Goal: Task Accomplishment & Management: Complete application form

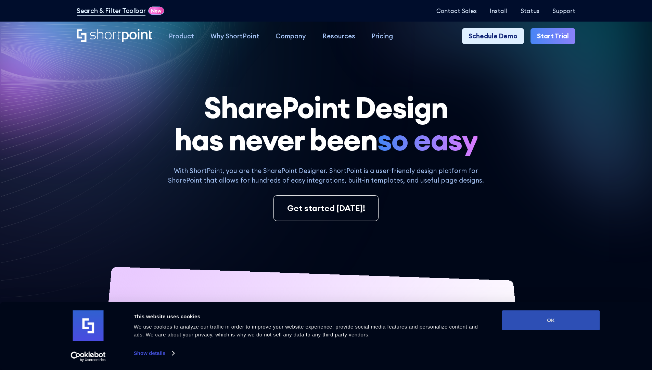
click at [551, 320] on button "OK" at bounding box center [551, 320] width 98 height 20
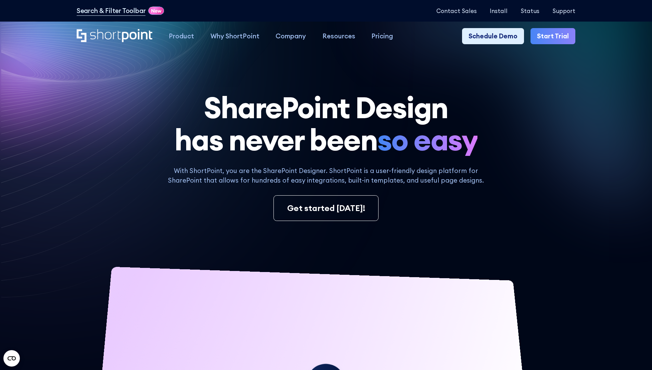
click at [556, 36] on link "Start Trial" at bounding box center [553, 36] width 45 height 16
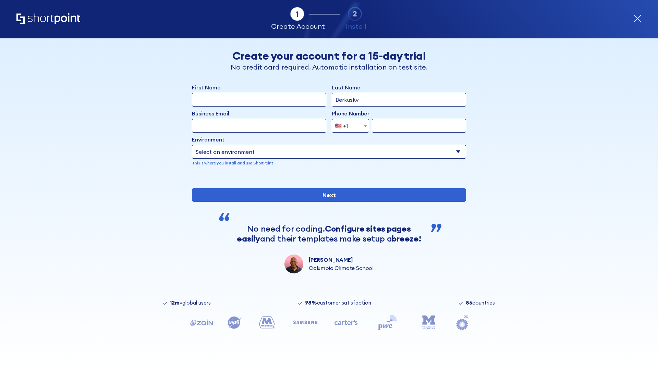
type input "Berkuskv"
type input "test@shortpoint.com"
type input "2125556789"
select select "Microsoft 365"
type input "2125556789"
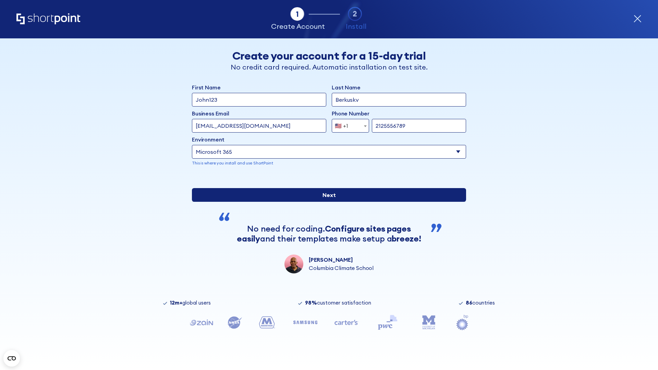
scroll to position [2, 0]
click at [326, 202] on input "Next" at bounding box center [329, 195] width 274 height 14
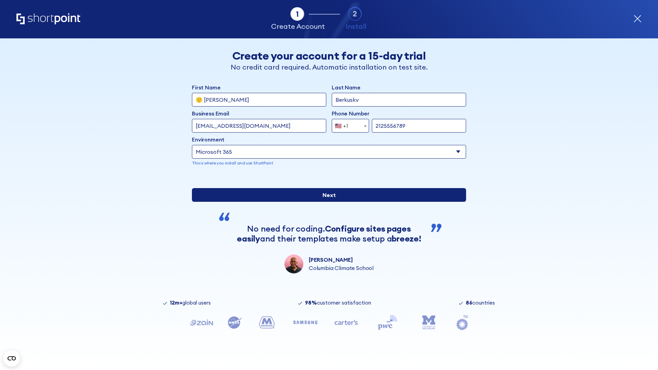
click at [326, 202] on input "Next" at bounding box center [329, 195] width 274 height 14
type input "Archebald"
click at [326, 202] on input "Next" at bounding box center [329, 195] width 274 height 14
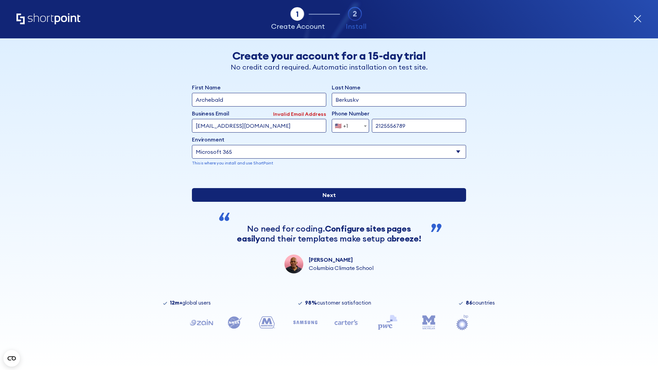
click at [326, 202] on input "Next" at bounding box center [329, 195] width 274 height 14
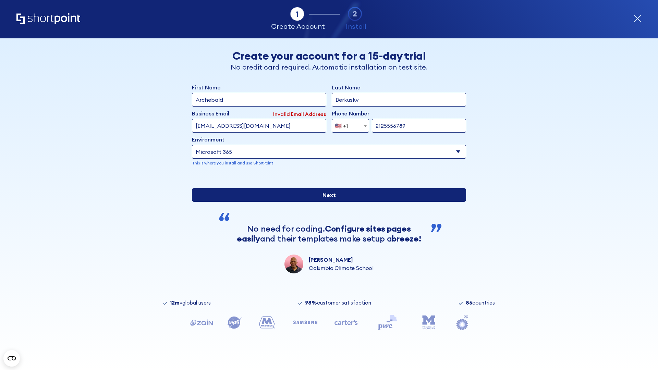
click at [326, 202] on input "Next" at bounding box center [329, 195] width 274 height 14
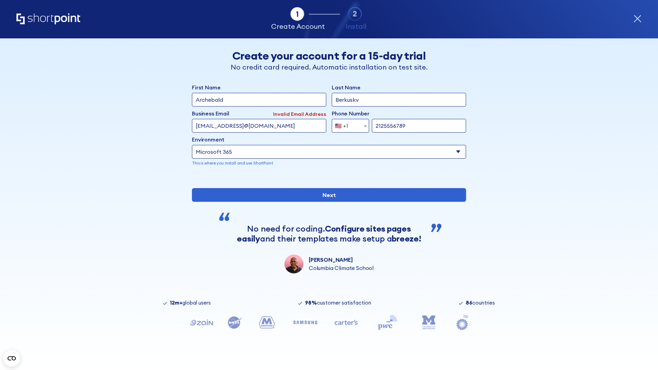
type input "testEmail@protonmail.comtest@shortpoint.com"
click at [348, 124] on span "🇺🇸 +1" at bounding box center [343, 126] width 23 height 14
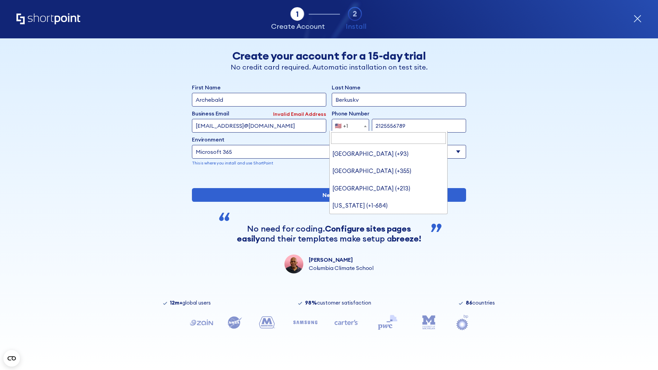
type input "[GEOGRAPHIC_DATA] (+966)"
select select "+966"
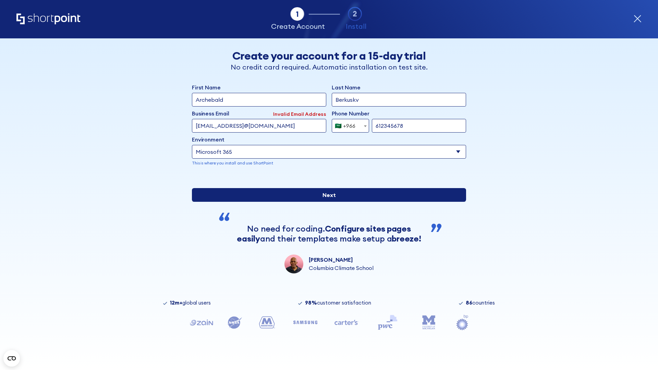
type input "612345678"
click at [326, 202] on input "Next" at bounding box center [329, 195] width 274 height 14
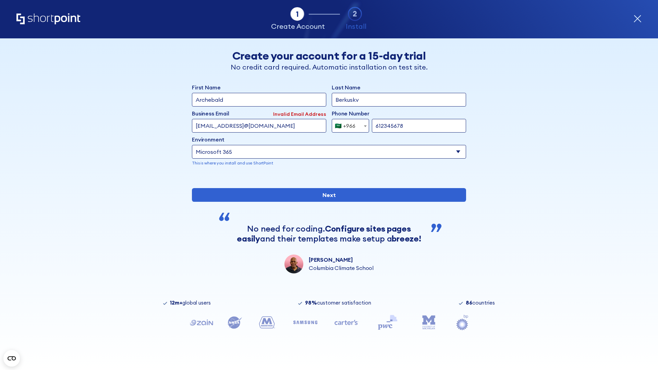
click at [348, 124] on div "🇸🇦 +966" at bounding box center [345, 126] width 21 height 14
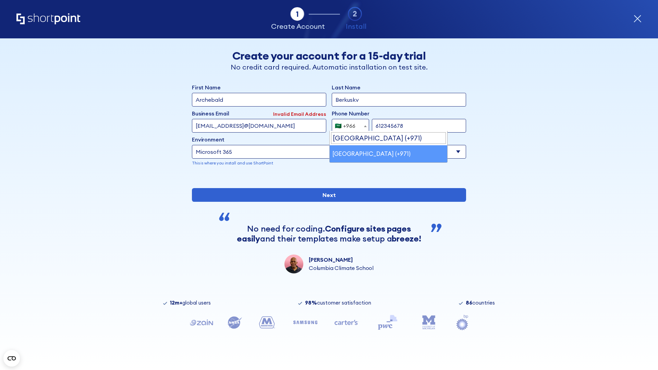
select select "+971"
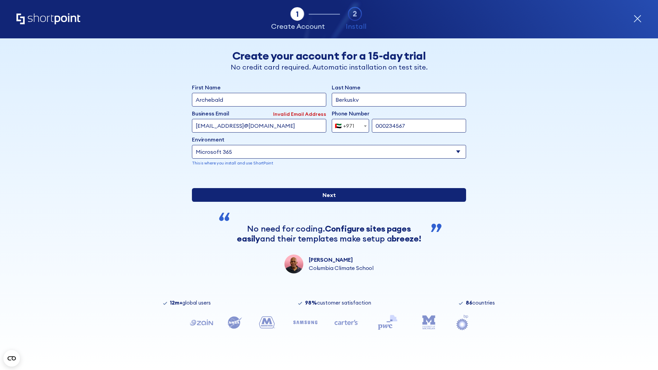
type input "000234567"
click at [326, 202] on input "Next" at bounding box center [329, 195] width 274 height 14
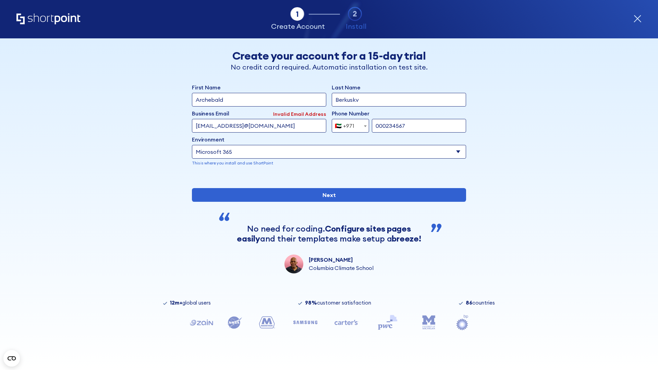
click at [348, 124] on div "🇦🇪 +971" at bounding box center [345, 126] width 20 height 14
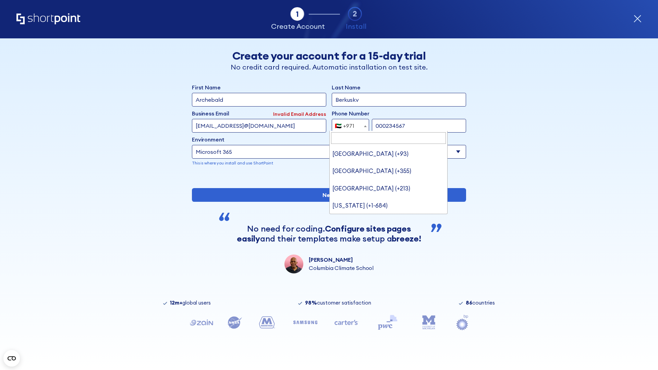
type input "[GEOGRAPHIC_DATA] (+44)"
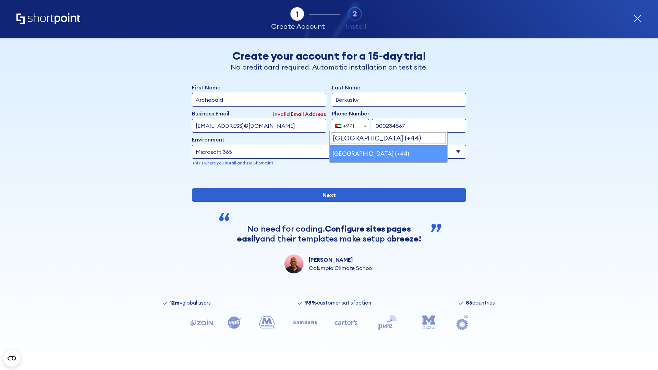
select select "+44"
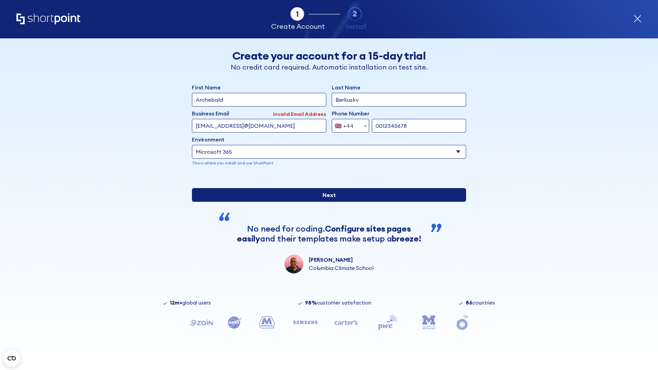
type input "0012345678"
click at [326, 202] on input "Next" at bounding box center [329, 195] width 274 height 14
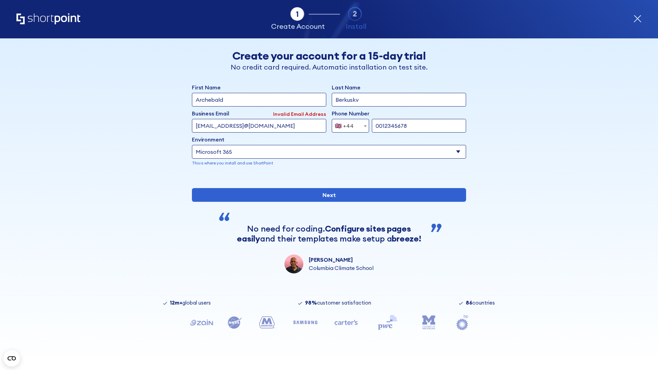
click at [348, 124] on div "🇬🇧 +44" at bounding box center [344, 126] width 19 height 14
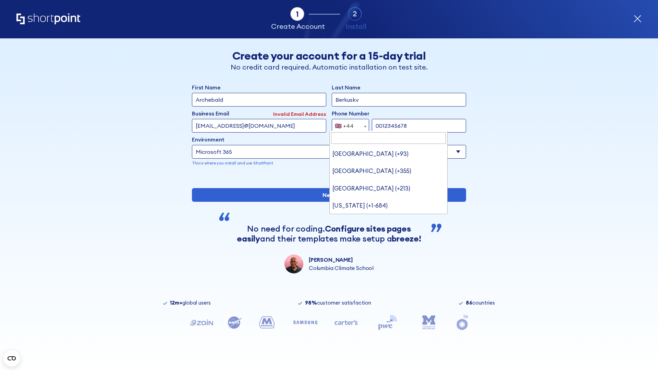
type input "Ukraine (+380)"
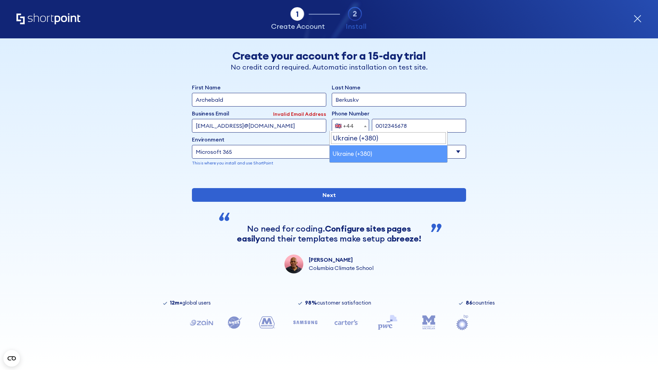
select select "+380"
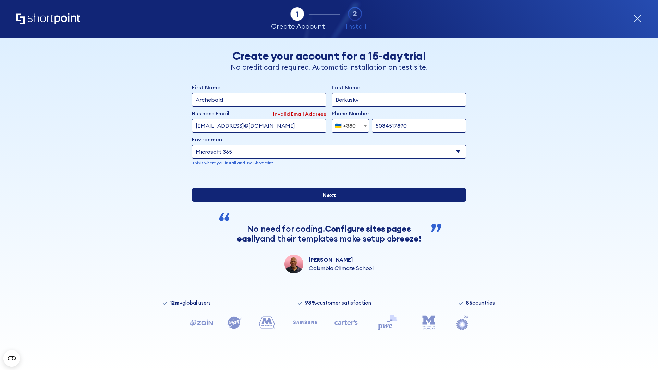
type input "5034517890"
click at [326, 202] on input "Next" at bounding box center [329, 195] width 274 height 14
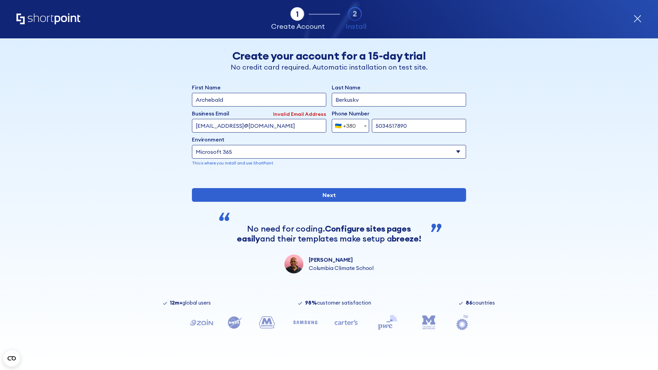
click at [348, 124] on div "🇺🇦 +380" at bounding box center [345, 126] width 21 height 14
select select "+1"
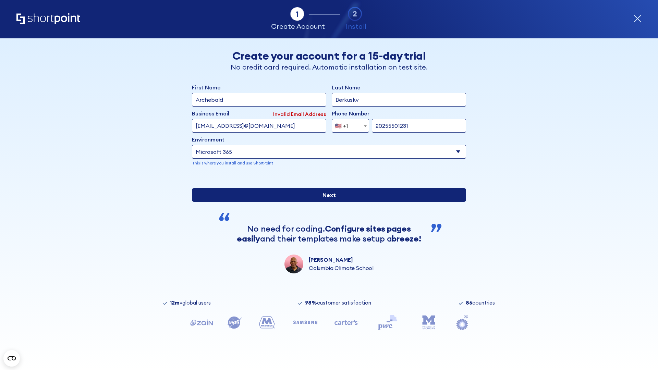
type input "20255501231"
click at [326, 202] on input "Next" at bounding box center [329, 195] width 274 height 14
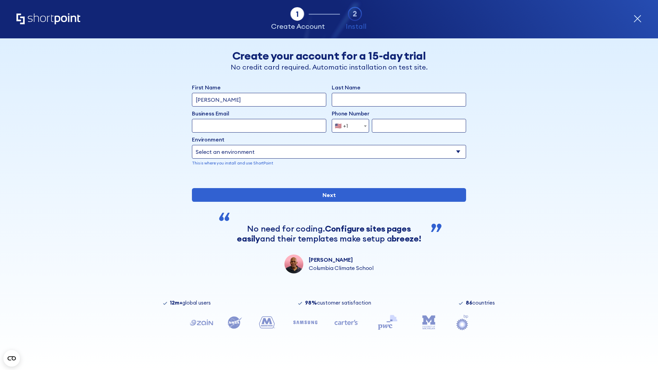
type input "Mary-Jane"
type input "Berkuskv"
type input "john@company.com"
click at [348, 124] on span "🇺🇸 +1" at bounding box center [343, 126] width 23 height 14
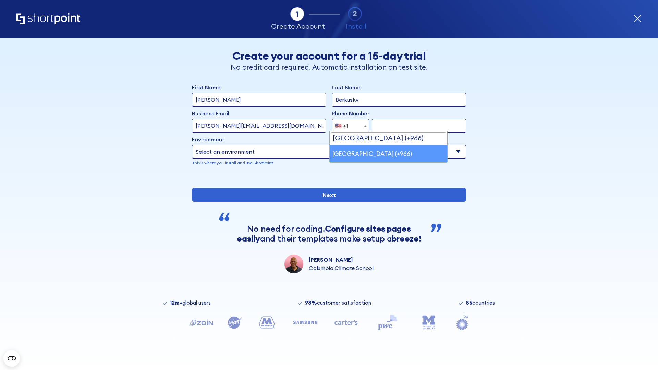
select select "+966"
type input "512345678"
select select "Microsoft 365"
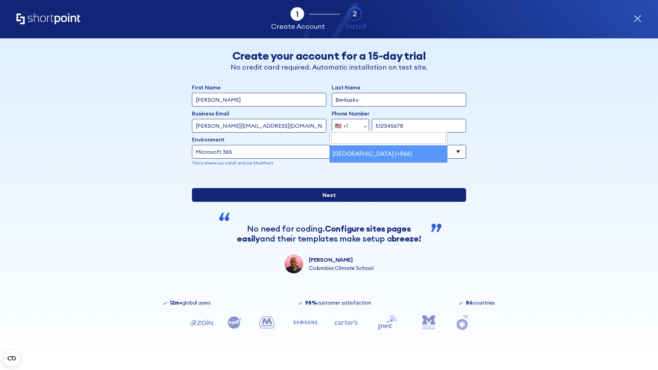
type input "512345678"
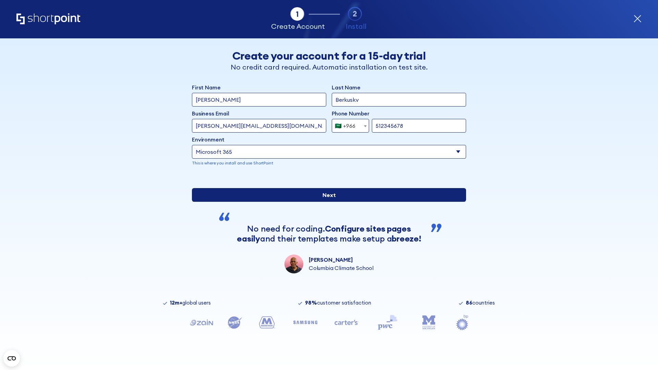
click at [326, 202] on input "Next" at bounding box center [329, 195] width 274 height 14
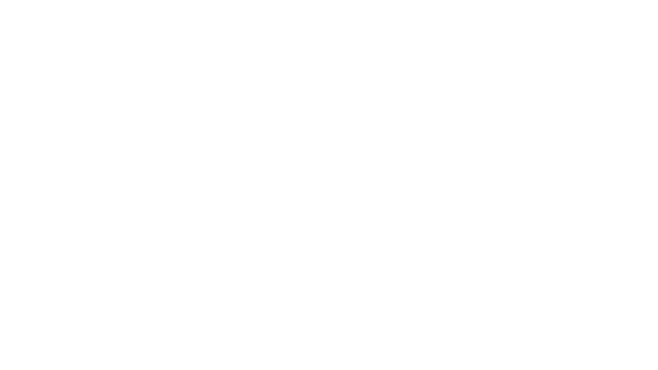
select select "+966"
type input "D'Souza"
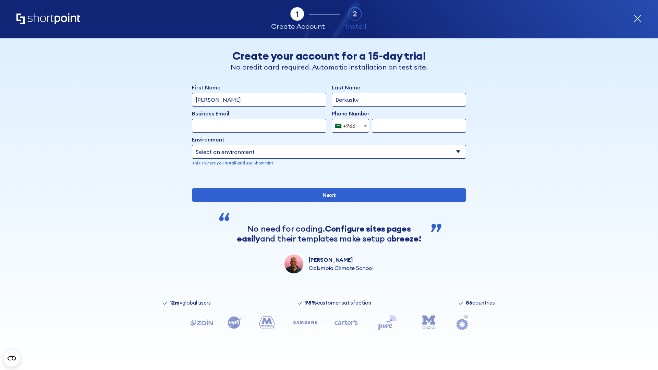
type input "Berkuskv"
type input "hr@mybusiness.org"
click at [348, 124] on div "🇸🇦 +966" at bounding box center [345, 126] width 21 height 14
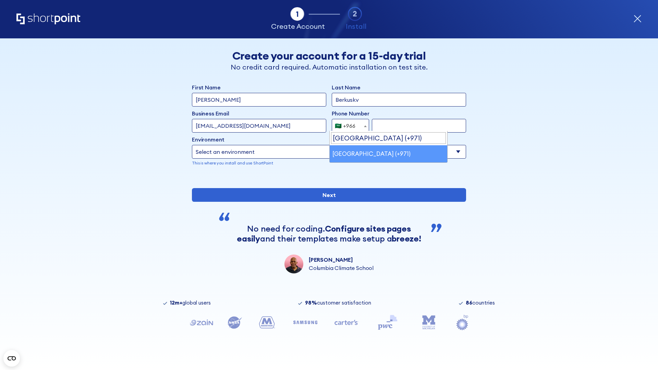
select select "+971"
type input "501234567"
select select "Microsoft 365"
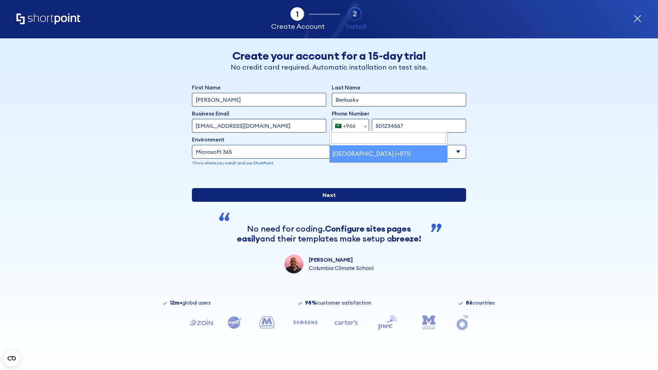
type input "501234567"
click at [326, 202] on input "Next" at bounding box center [329, 195] width 274 height 14
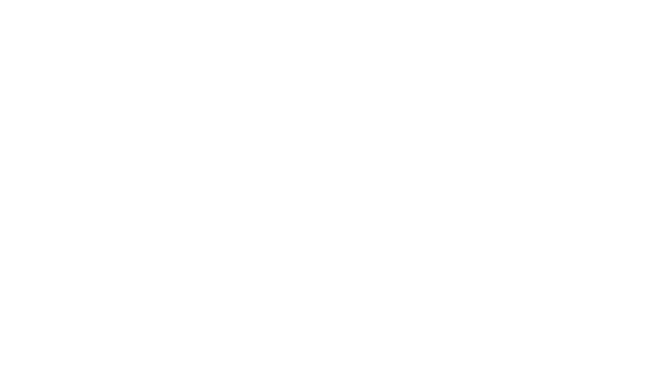
select select "+971"
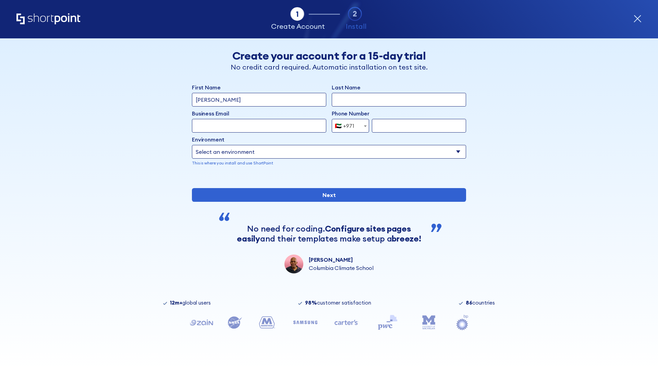
type input "Van der Meer"
type input "Berkuskv"
type input "support@university.edu"
click at [348, 124] on div "🇦🇪 +971" at bounding box center [345, 126] width 20 height 14
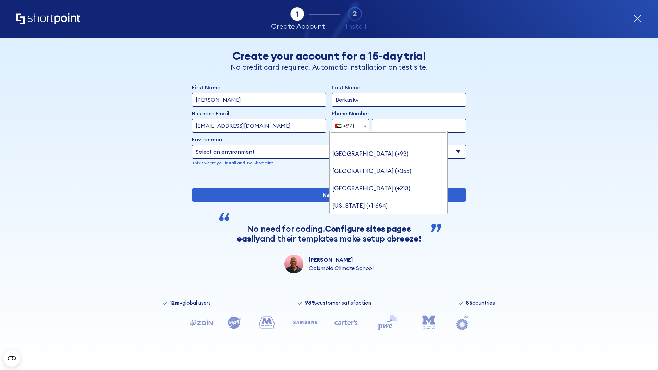
scroll to position [2, 0]
type input "[GEOGRAPHIC_DATA] (+44)"
select select "+44"
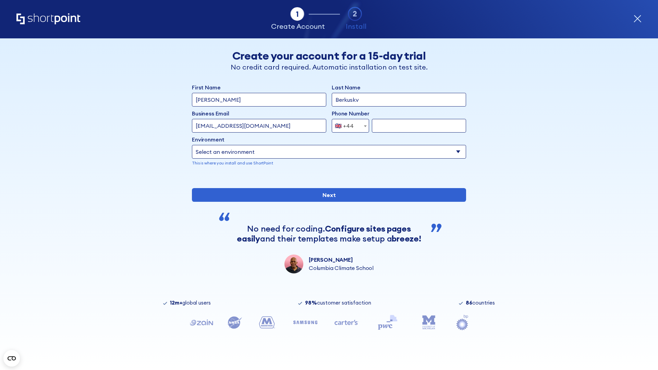
type input "7912345678"
select select "Microsoft 365"
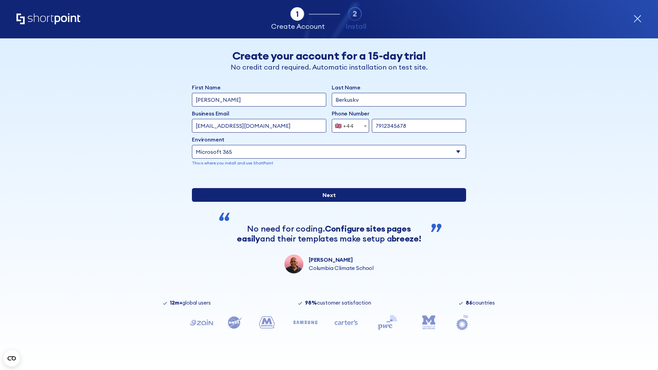
type input "7912345678"
click at [326, 202] on input "Next" at bounding box center [329, 195] width 274 height 14
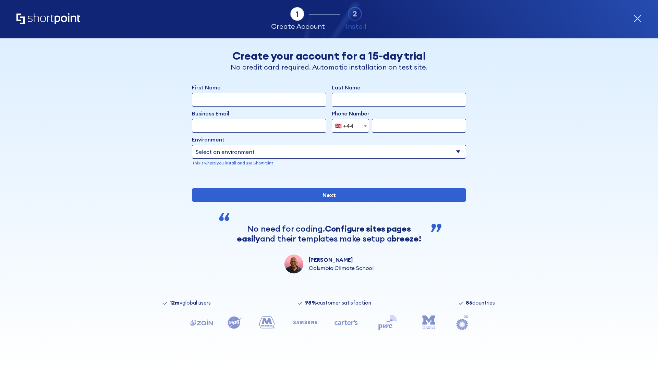
select select "+44"
type input "JR Smith"
type input "Berkuskv"
type input "info@startup.tech"
click at [348, 124] on div "🇬🇧 +44" at bounding box center [344, 126] width 19 height 14
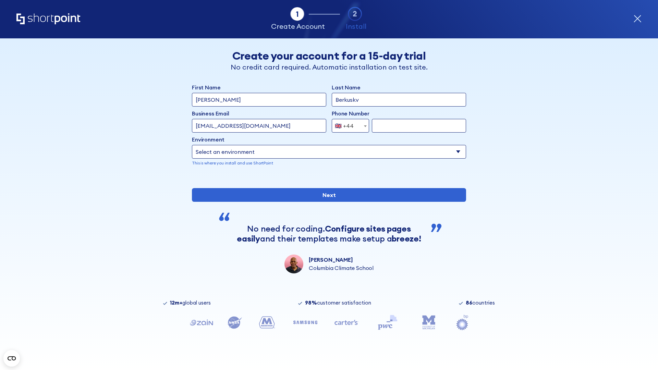
scroll to position [2, 0]
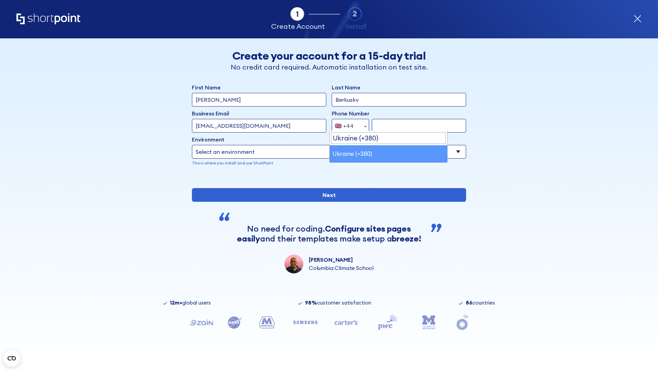
select select "+380"
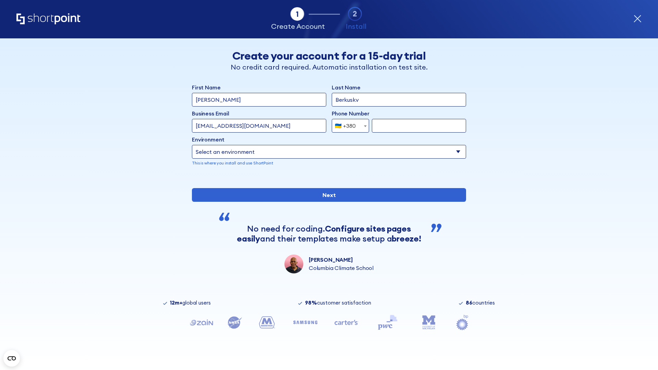
type input "663451789"
select select "Microsoft 365"
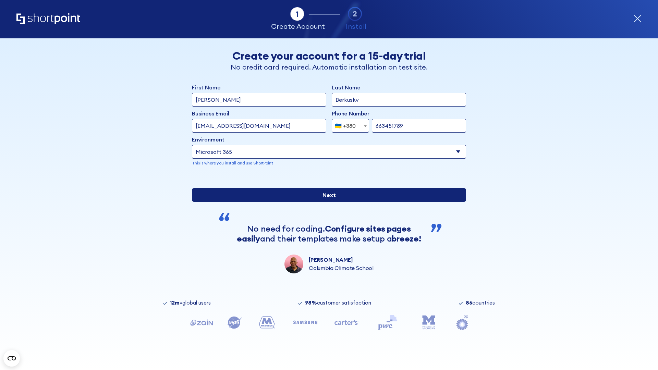
type input "663451789"
click at [326, 202] on input "Next" at bounding box center [329, 195] width 274 height 14
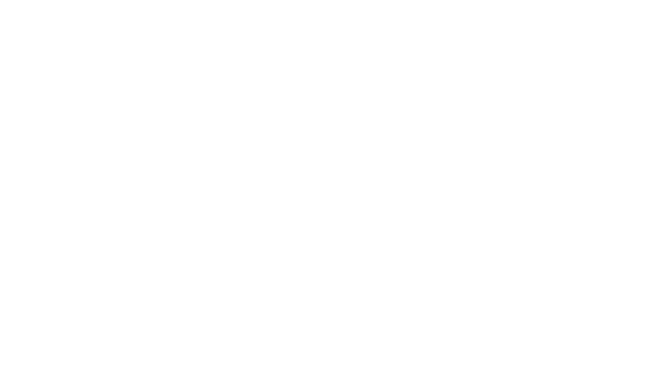
select select "+380"
type input "[PERSON_NAME]"
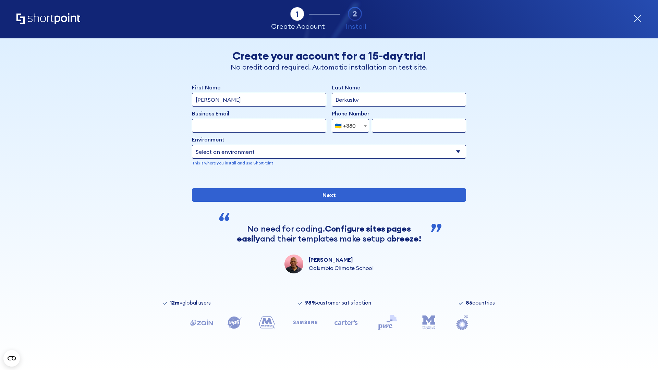
type input "Berkuskv"
type input "[EMAIL_ADDRESS][DOMAIN_NAME]"
click at [348, 133] on div "🇺🇦 +380" at bounding box center [345, 126] width 21 height 14
select select "+1"
type input "2025550123"
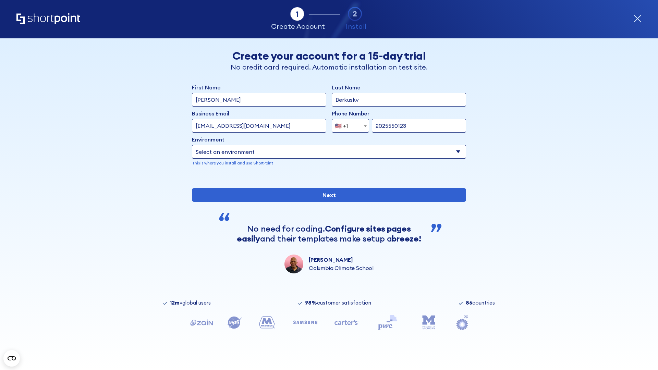
select select "Microsoft 365"
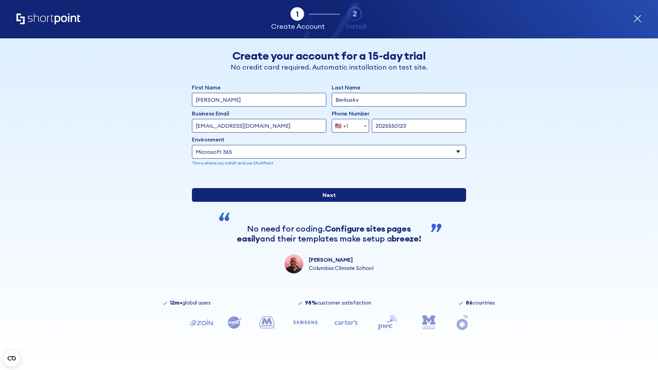
type input "2025550123"
click at [326, 202] on input "Next" at bounding box center [329, 195] width 274 height 14
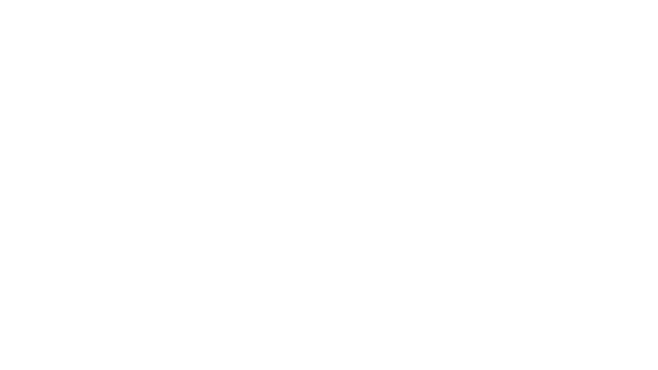
type input "Archebald"
type input "Berkuskv"
type input "[EMAIL_ADDRESS][DOMAIN_NAME]"
type input "2125556789"
select select "SharePoint 2019 (On-Premise)"
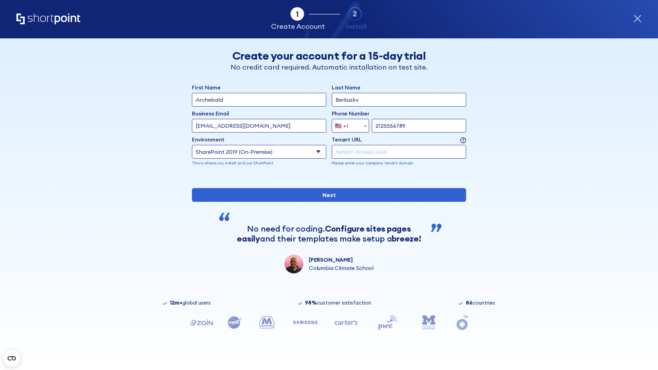
type input "2125556789"
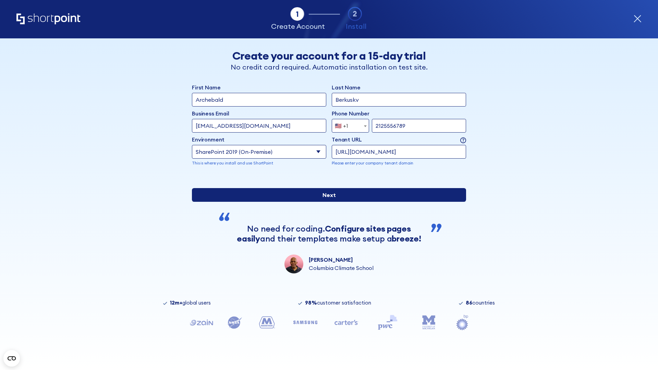
type input "https://contoso.sharepoint.xyz"
click at [326, 202] on input "Next" at bounding box center [329, 195] width 274 height 14
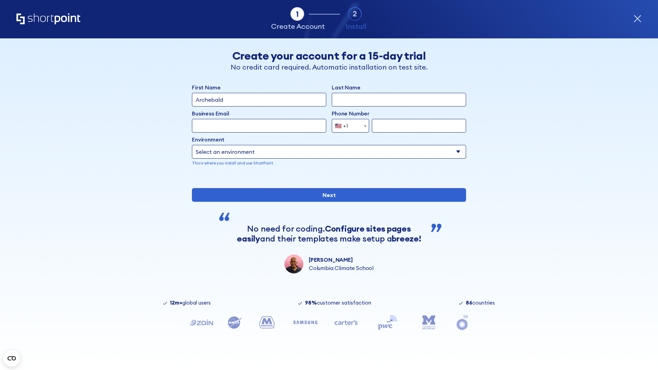
type input "Archebald"
type input "Berkuskv"
type input "[EMAIL_ADDRESS][DOMAIN_NAME]"
type input "2125556789"
select select "SharePoint 2019 (On-Premise)"
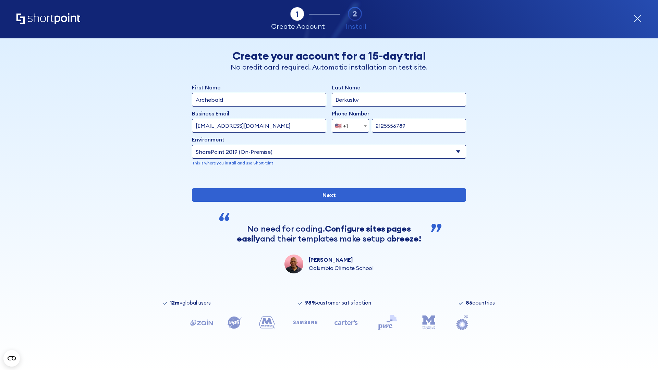
type input "2125556789"
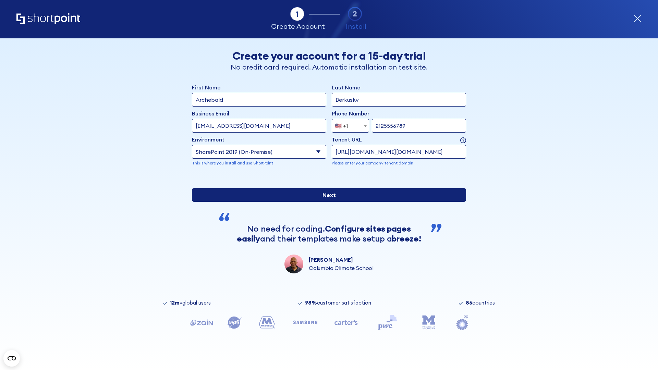
type input "[URL][DOMAIN_NAME][DOMAIN_NAME]"
click at [326, 225] on div "First Name Archebald Last Name Berkuskv Business Email Invalid Email Address [E…" at bounding box center [329, 178] width 274 height 190
